Goal: Communication & Community: Ask a question

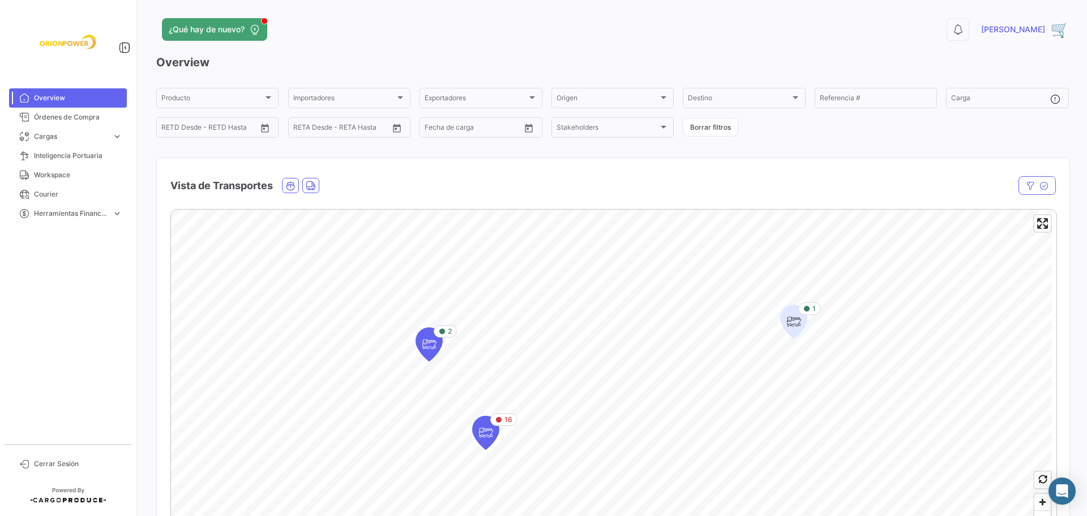
scroll to position [54, 0]
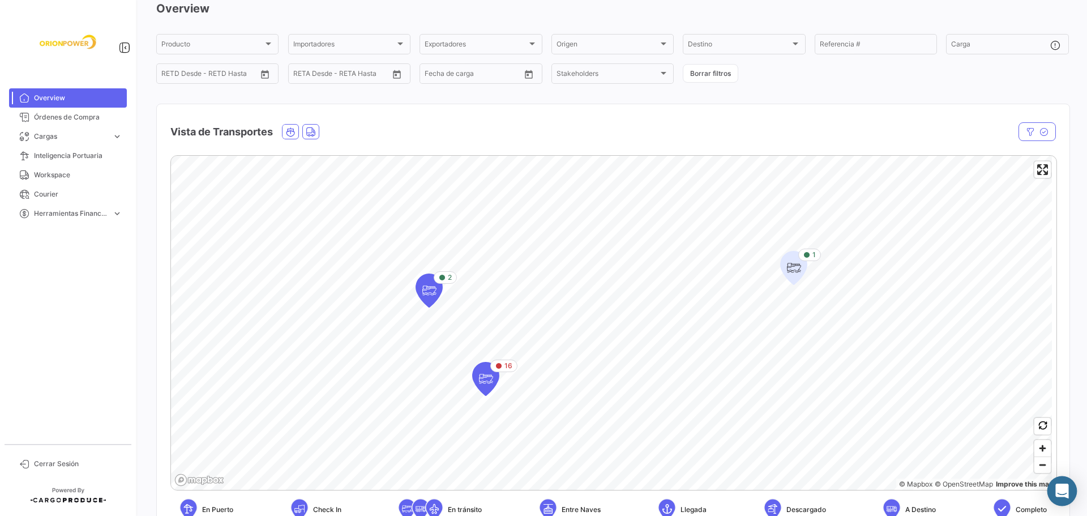
click at [1066, 492] on icon "Abrir Intercom Messenger" at bounding box center [1061, 490] width 13 height 15
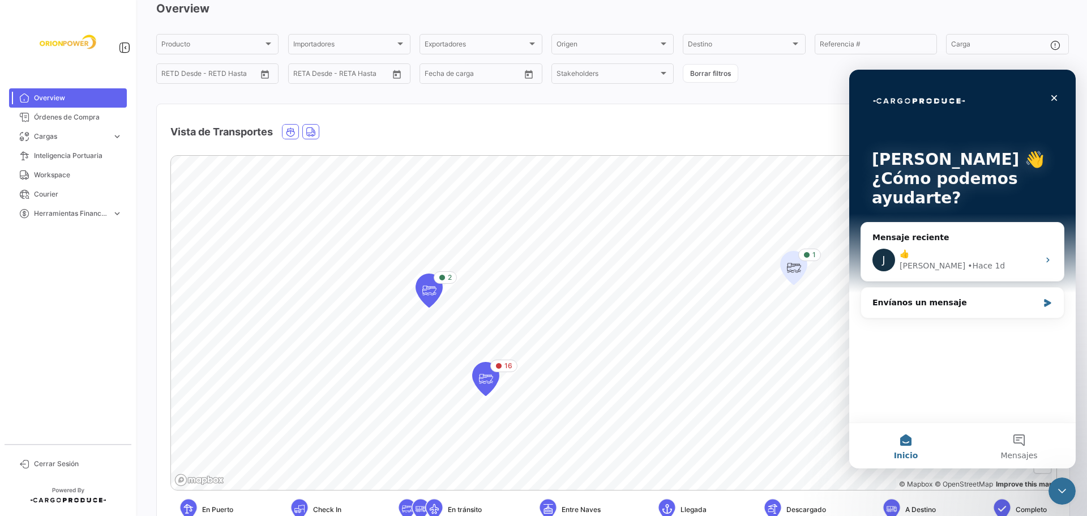
scroll to position [0, 0]
click at [953, 302] on div "Envíanos un mensaje" at bounding box center [955, 303] width 166 height 12
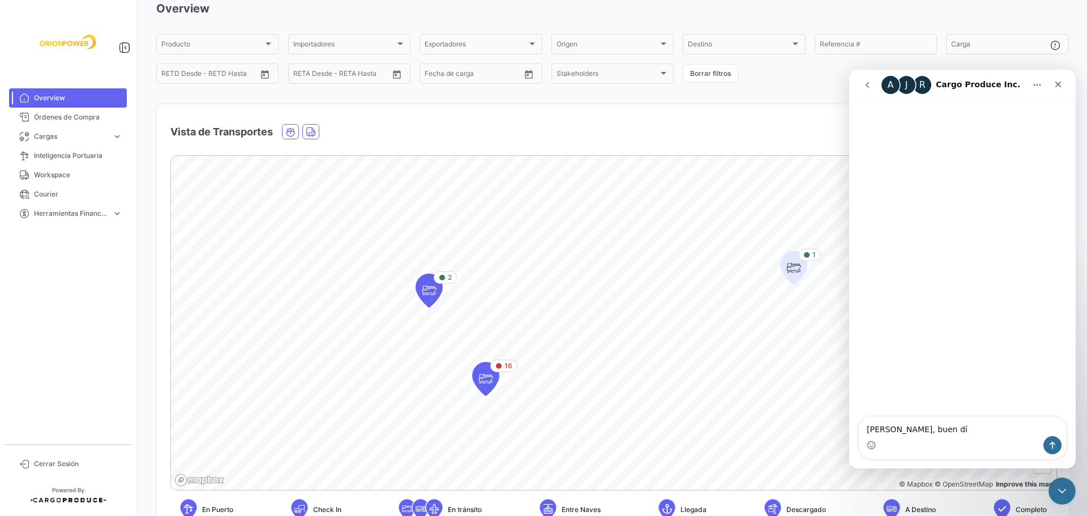
type textarea "Hola [PERSON_NAME], buen día"
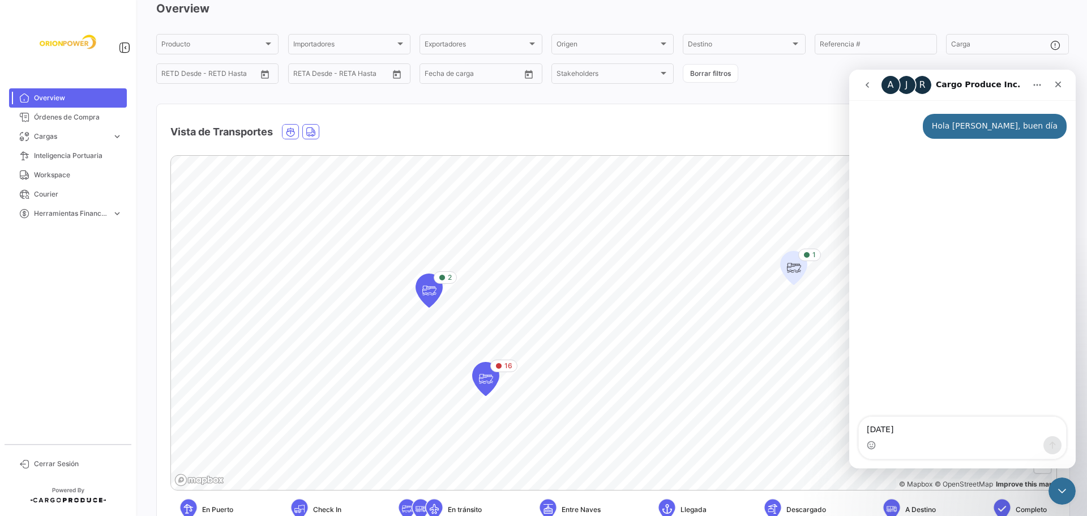
type textarea "[DATE]"
drag, startPoint x: 972, startPoint y: 419, endPoint x: 971, endPoint y: 428, distance: 9.2
click at [972, 421] on textarea "[DATE] active varias operaciones,me cuentas por favor como va eso" at bounding box center [962, 420] width 207 height 31
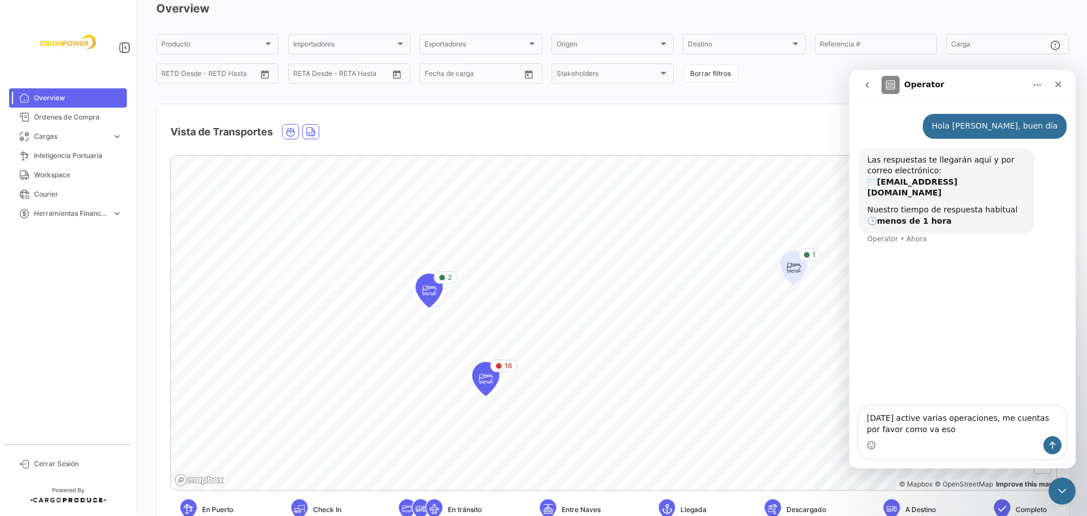
click at [916, 428] on textarea "[DATE] active varias operaciones, me cuentas por favor como va eso" at bounding box center [962, 420] width 207 height 31
type textarea "[DATE] active varias operaciones, me cuentas por favor como va eso, ideal al co…"
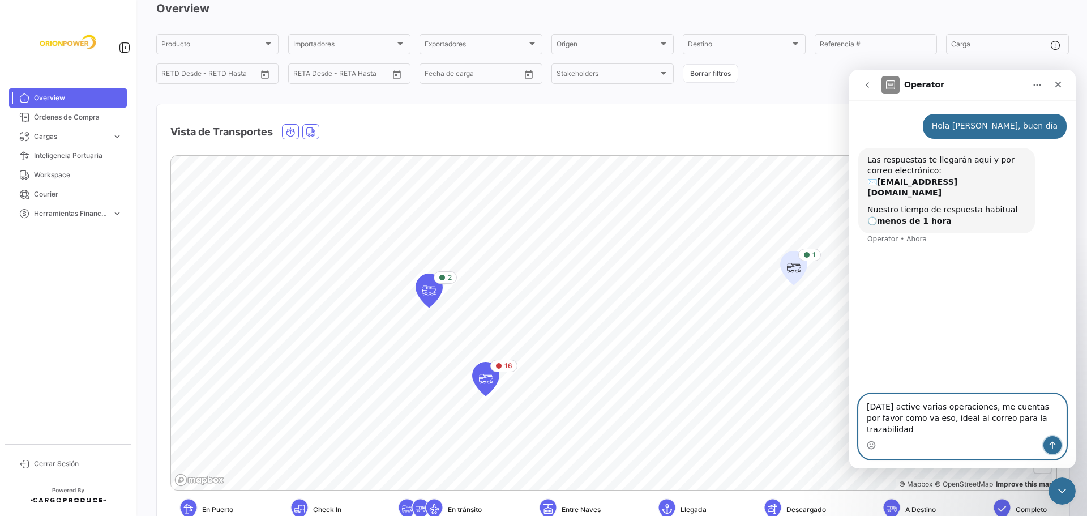
click at [1051, 445] on icon "Enviar un mensaje…" at bounding box center [1052, 444] width 9 height 9
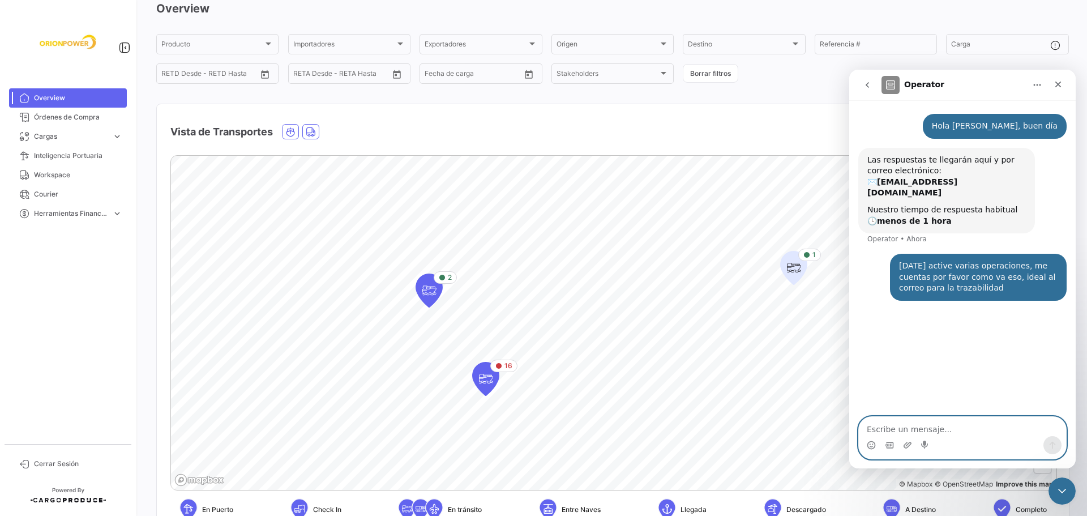
click at [902, 427] on textarea "Escribe un mensaje..." at bounding box center [962, 426] width 207 height 19
drag, startPoint x: 910, startPoint y: 430, endPoint x: 883, endPoint y: 438, distance: 28.1
click at [883, 438] on div "app amañna y pasado app amañna y pasado" at bounding box center [962, 438] width 207 height 42
click at [968, 428] on textarea "app [DATE] y pasado" at bounding box center [962, 426] width 207 height 19
type textarea "app [DATE] y pasado es feriado en [GEOGRAPHIC_DATA]"
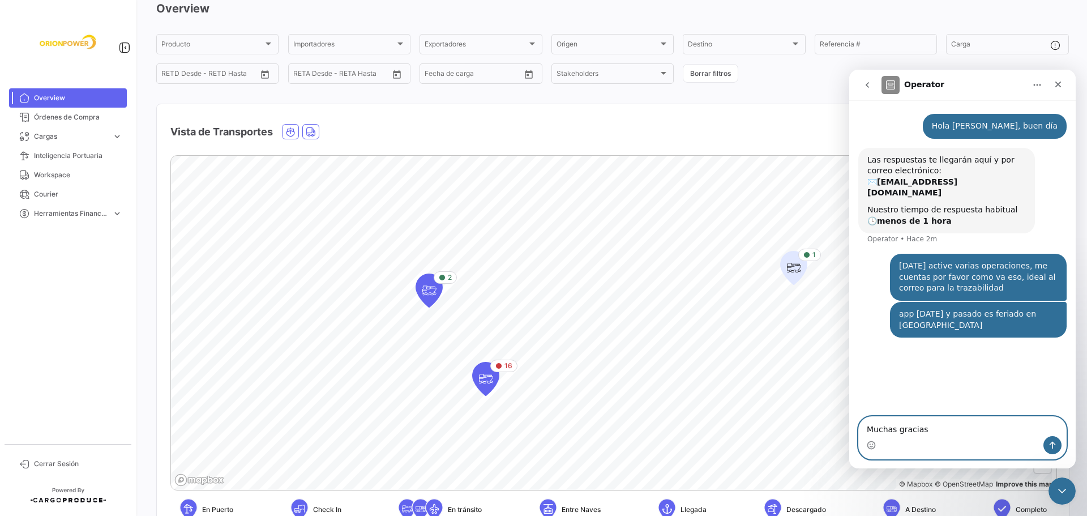
type textarea "Muchas gracias"
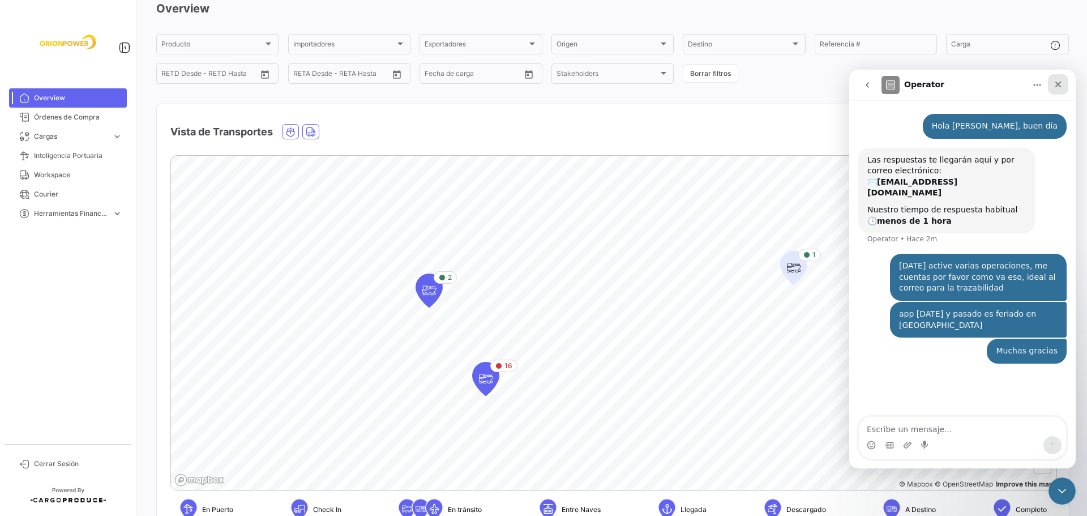
click at [1057, 84] on icon "Cerrar" at bounding box center [1058, 85] width 6 height 6
